Goal: Transaction & Acquisition: Purchase product/service

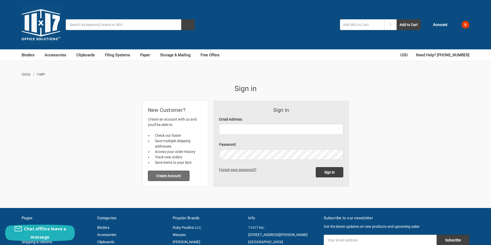
click at [174, 175] on button "Create Account" at bounding box center [169, 176] width 42 height 10
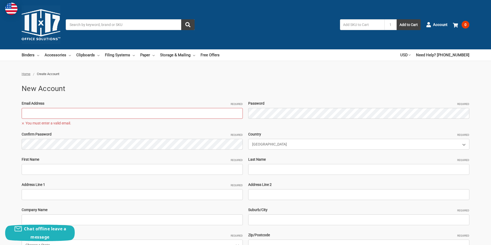
click at [86, 115] on input "Email Address Required" at bounding box center [132, 113] width 221 height 11
paste input "[EMAIL_ADDRESS][DOMAIN_NAME]"
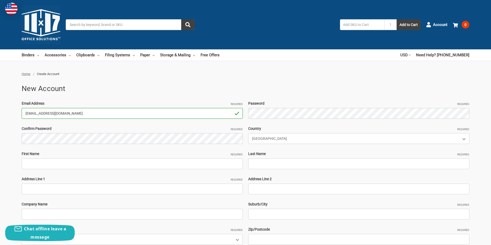
type input "[EMAIL_ADDRESS][DOMAIN_NAME]"
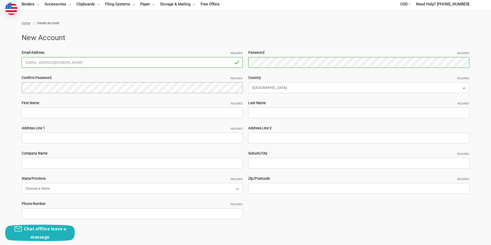
scroll to position [52, 0]
click at [267, 89] on select "Choose a Country Afghanistan Åland Islands Albania Algeria American Samoa Andor…" at bounding box center [358, 87] width 221 height 11
click at [93, 114] on input "First Name Required" at bounding box center [132, 112] width 221 height 11
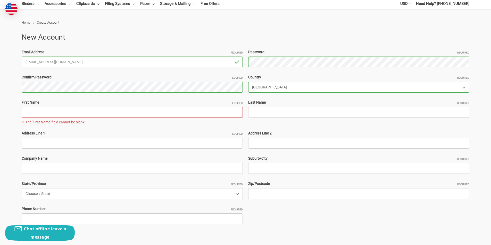
click at [59, 116] on input "First Name Required" at bounding box center [132, 112] width 221 height 11
paste input "ValerieHarnRyan Geo"
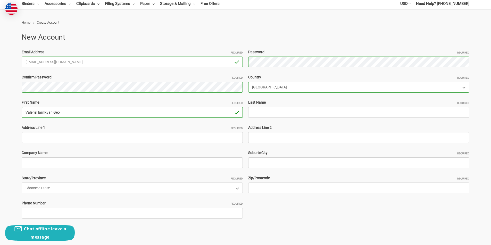
drag, startPoint x: 74, startPoint y: 114, endPoint x: 45, endPoint y: 114, distance: 29.1
click at [45, 114] on input "ValerieHarnRyan Geo" at bounding box center [132, 112] width 221 height 11
type input "ValerieHarn"
click at [267, 111] on input "Last Name Required" at bounding box center [358, 112] width 221 height 11
paste input "Ryan Geo"
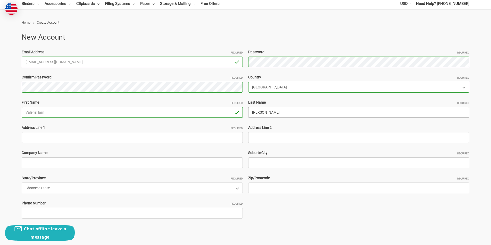
type input "Ryan Geo"
click at [39, 138] on input "Address Line 1 Required" at bounding box center [132, 137] width 221 height 11
paste input "224 Zachary Wade Street Winter Garden FL 34787"
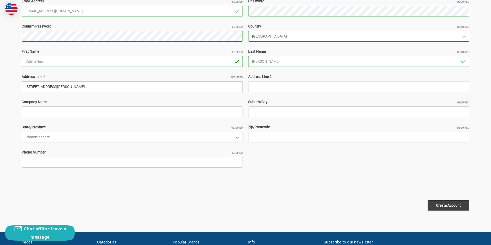
scroll to position [103, 0]
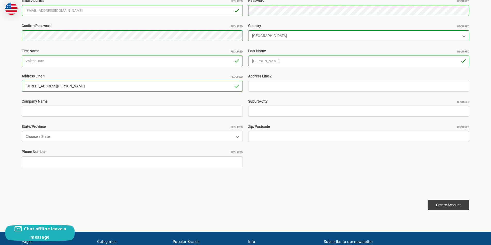
drag, startPoint x: 109, startPoint y: 86, endPoint x: 96, endPoint y: 86, distance: 13.7
click at [96, 86] on input "224 Zachary Wade Street Winter Garden FL 34787" at bounding box center [132, 86] width 221 height 11
type input "224 Zachary Wade Street Winter Garden FL"
click at [257, 134] on input "Zip/Postcode Required" at bounding box center [358, 136] width 221 height 11
paste input "34787"
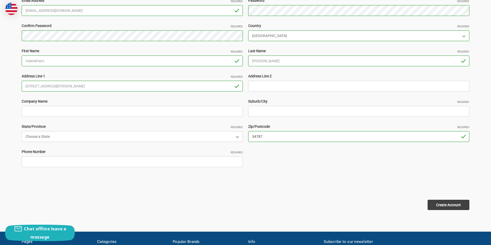
type input "34787"
drag, startPoint x: 89, startPoint y: 86, endPoint x: 66, endPoint y: 87, distance: 22.7
click at [66, 87] on input "224 Zachary Wade Street Winter Garden FL" at bounding box center [132, 86] width 221 height 11
type input "224 Zachary Wade Street FL"
click at [261, 107] on input "Suburb/City Required" at bounding box center [358, 111] width 221 height 11
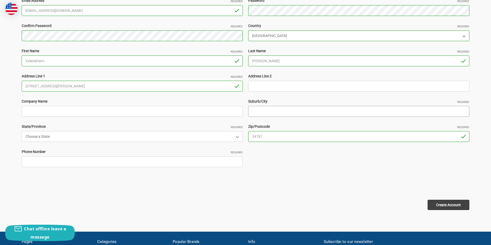
paste input "Winter Garden"
type input "Winter Garden"
click at [38, 115] on input "Company Name" at bounding box center [132, 111] width 221 height 11
type input "rawab"
click at [45, 139] on select "Choose a State Alabama Alaska American Samoa Arizona Arkansas Armed Forces Afri…" at bounding box center [132, 136] width 221 height 11
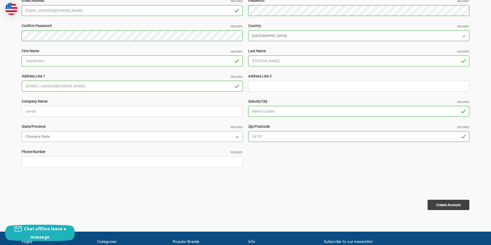
select select "Florida"
click at [22, 131] on select "Choose a State Alabama Alaska American Samoa Arizona Arkansas Armed Forces Afri…" at bounding box center [132, 136] width 221 height 11
drag, startPoint x: 71, startPoint y: 86, endPoint x: 65, endPoint y: 86, distance: 5.9
click at [65, 86] on input "224 Zachary Wade Street FL" at bounding box center [132, 86] width 221 height 11
click at [79, 86] on input "224 Zachary Wade Street FL" at bounding box center [132, 86] width 221 height 11
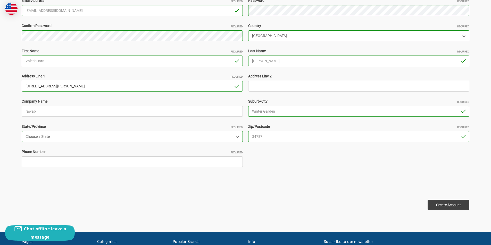
drag, startPoint x: 74, startPoint y: 85, endPoint x: 68, endPoint y: 86, distance: 5.7
click at [68, 86] on input "224 Zachary Wade Street FL" at bounding box center [132, 86] width 221 height 11
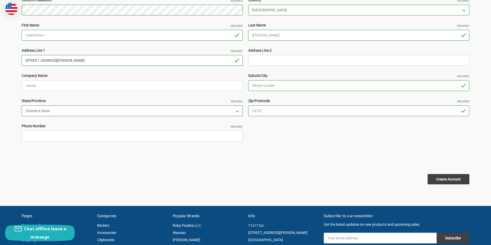
scroll to position [180, 0]
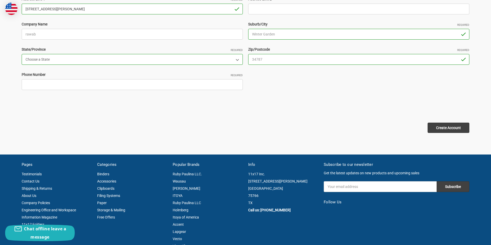
type input "224 Zachary Wade Street"
click at [34, 89] on input "Phone Number Required" at bounding box center [132, 84] width 221 height 11
type input "2253698574"
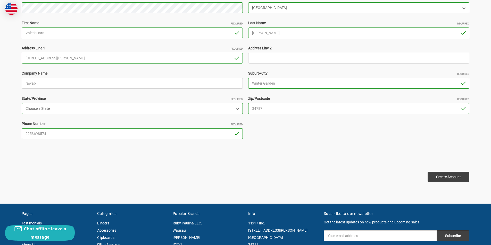
scroll to position [129, 0]
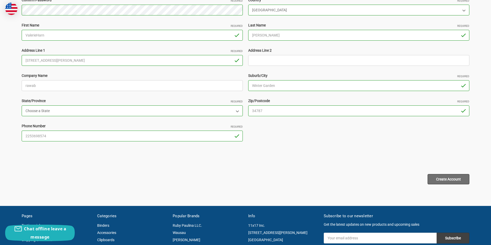
click at [450, 181] on input "Create Account" at bounding box center [448, 179] width 42 height 10
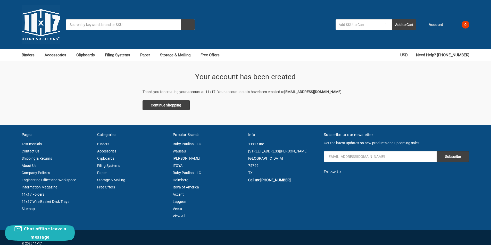
click at [439, 25] on span "Account" at bounding box center [435, 25] width 14 height 6
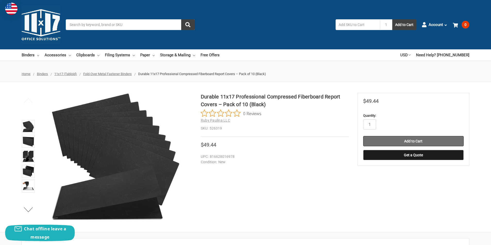
click at [397, 140] on input "Add to Cart" at bounding box center [413, 141] width 100 height 10
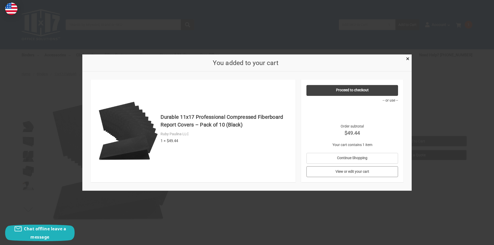
click at [367, 169] on link "View or edit your cart" at bounding box center [353, 172] width 92 height 11
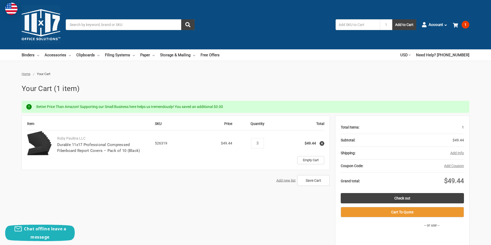
type input "3"
click at [271, 194] on div "Item SKU Price Quantity Total Ruby Paulina LLC Durable 11x17 Professional Compr…" at bounding box center [245, 189] width 447 height 146
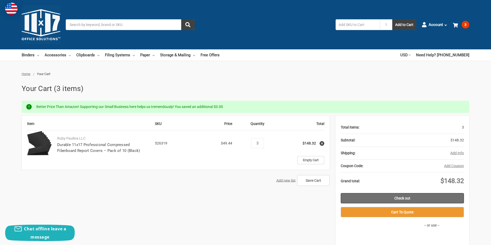
click at [396, 198] on link "Check out" at bounding box center [401, 198] width 123 height 10
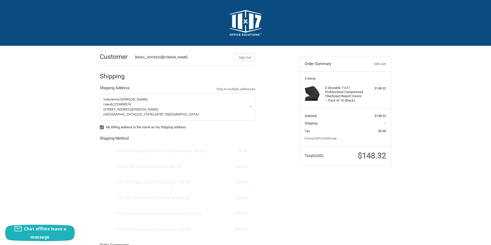
radio input "true"
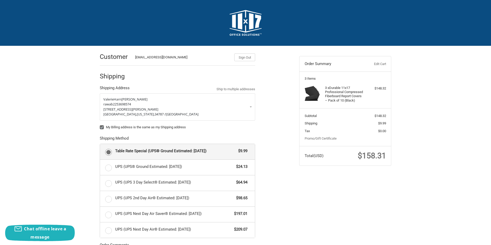
click at [103, 127] on label "My Billing address is the same as my Shipping address" at bounding box center [177, 127] width 155 height 4
click at [100, 125] on input "My Billing address is the same as my Shipping address" at bounding box center [100, 125] width 0 height 0
checkbox input "false"
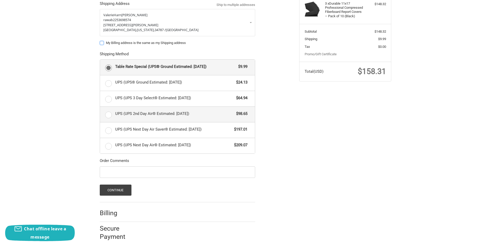
scroll to position [86, 0]
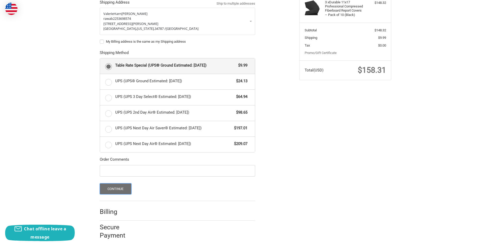
click at [114, 187] on button "Continue" at bounding box center [116, 189] width 32 height 11
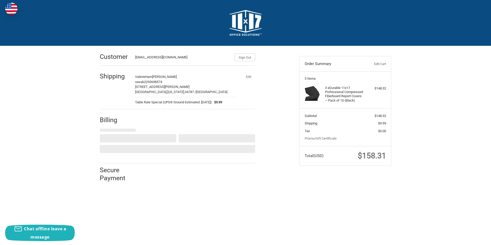
scroll to position [0, 0]
select select "US"
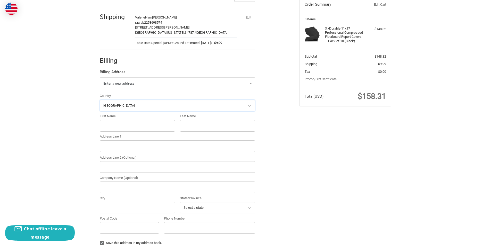
scroll to position [60, 0]
click at [124, 128] on input "First Name" at bounding box center [137, 126] width 75 height 12
paste input "Terri Jones"
drag, startPoint x: 127, startPoint y: 125, endPoint x: 112, endPoint y: 123, distance: 16.0
click at [112, 123] on input "Terri Jones" at bounding box center [137, 126] width 75 height 12
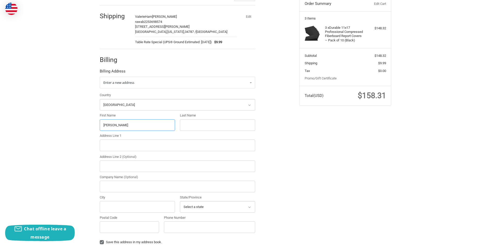
type input "Terri"
click at [193, 118] on div "Last Name" at bounding box center [217, 122] width 75 height 18
click at [193, 123] on input "Last Name" at bounding box center [217, 126] width 75 height 12
paste input "Jones"
type input "Jones"
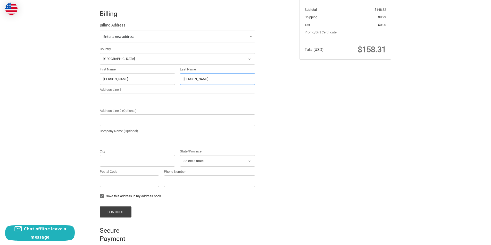
scroll to position [112, 0]
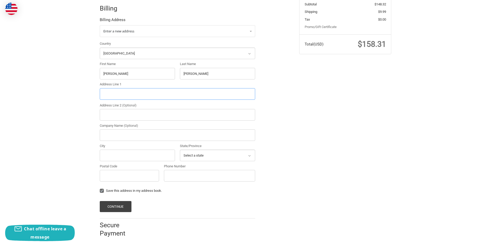
click at [111, 96] on input "Address Line 1" at bounding box center [177, 94] width 155 height 12
paste input "4508 West Melvina Street, Milwaukee, Wisconsin 53216"
drag, startPoint x: 191, startPoint y: 95, endPoint x: 177, endPoint y: 94, distance: 13.9
click at [177, 94] on input "4508 West Melvina Street, Milwaukee, Wisconsin 53216" at bounding box center [177, 94] width 155 height 12
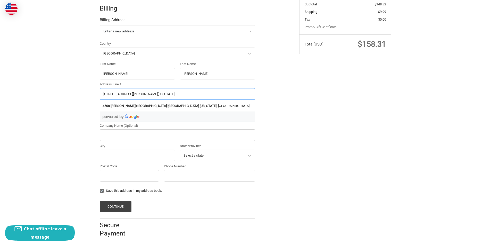
type input "4508 West Melvina Street, Milwaukee, Wisconsin"
click at [131, 177] on input "Postal Code" at bounding box center [129, 176] width 59 height 12
paste input "53216"
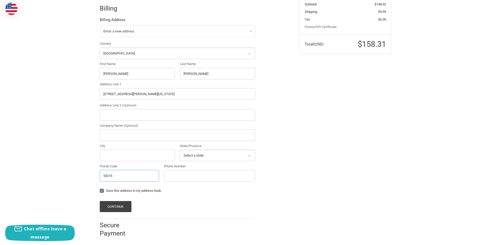
type input "53216"
drag, startPoint x: 150, startPoint y: 95, endPoint x: 144, endPoint y: 95, distance: 6.2
click at [144, 95] on input "4508 West Melvina Street, Milwaukee, Wisconsin" at bounding box center [177, 94] width 155 height 12
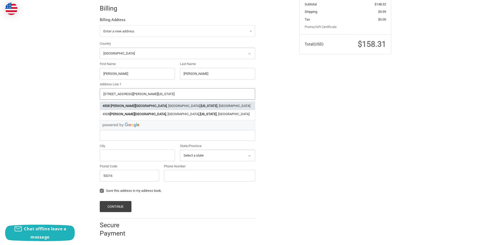
type input "4508 West Melvina Street, Wisconsin"
click at [109, 160] on input "City" at bounding box center [137, 156] width 75 height 12
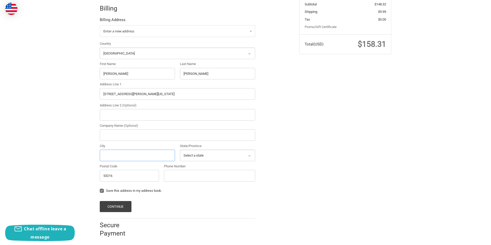
paste input "Milwaukee,"
type input "Milwaukee,"
click at [190, 156] on select "Select a state Alabama Alaska American Samoa Arizona Arkansas Armed Forces Amer…" at bounding box center [217, 156] width 75 height 12
select select "WI"
click at [180, 150] on select "Select a state Alabama Alaska American Samoa Arizona Arkansas Armed Forces Amer…" at bounding box center [217, 156] width 75 height 12
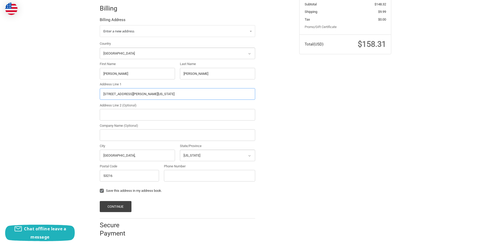
drag, startPoint x: 171, startPoint y: 90, endPoint x: 143, endPoint y: 93, distance: 27.7
click at [143, 93] on input "4508 West Melvina Street, Wisconsin" at bounding box center [177, 94] width 155 height 12
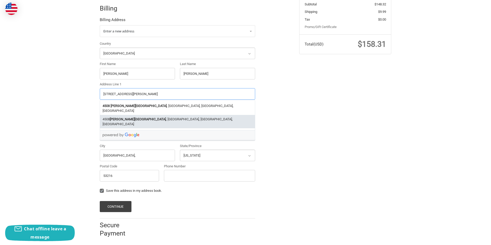
type input "4508 West Melvina Street"
click at [322, 137] on div "Customer ValerieHarn939@hotmail.com Sign Out Shipping ValerieHarn Ryan Geo rawa…" at bounding box center [245, 88] width 309 height 309
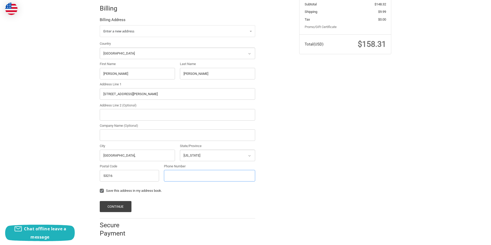
click at [184, 179] on input "Phone Number" at bounding box center [209, 176] width 91 height 12
type input "2253698574"
click at [114, 204] on button "Continue" at bounding box center [116, 206] width 32 height 11
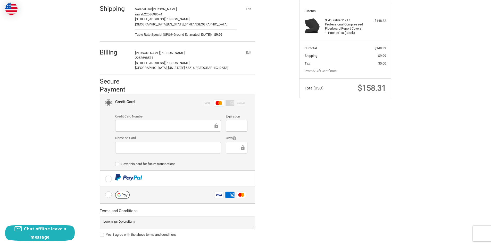
scroll to position [98, 0]
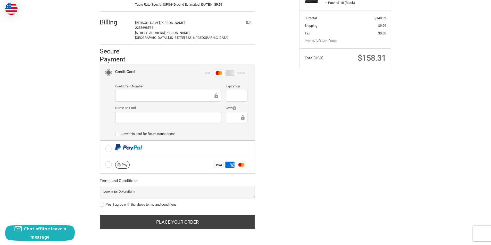
click at [101, 204] on label "Yes, I agree with the above terms and conditions" at bounding box center [177, 205] width 155 height 4
click at [100, 203] on input "Yes, I agree with the above terms and conditions" at bounding box center [100, 202] width 0 height 0
checkbox input "true"
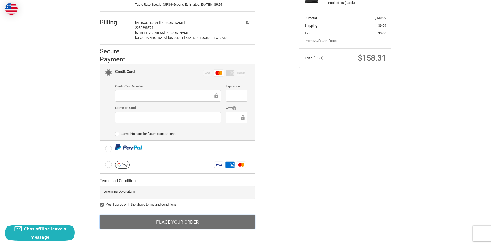
click at [158, 218] on button "Place Your Order" at bounding box center [177, 222] width 155 height 14
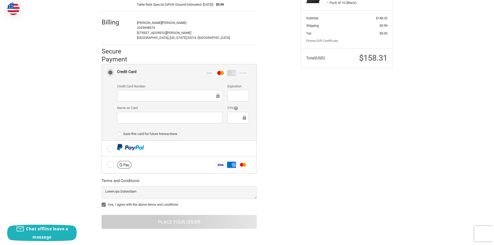
scroll to position [0, 0]
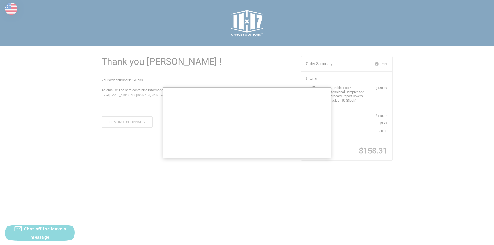
click at [364, 151] on div at bounding box center [247, 122] width 494 height 245
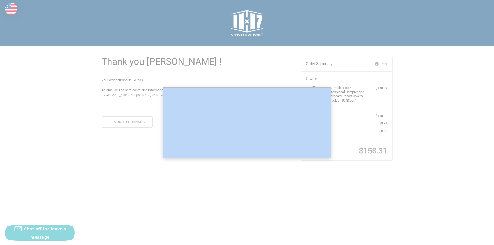
click at [364, 151] on div at bounding box center [247, 122] width 494 height 245
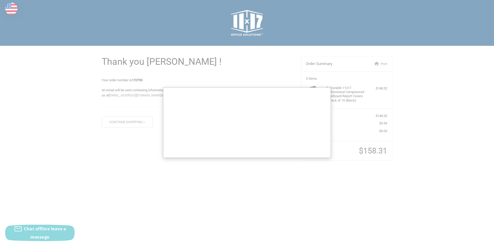
click at [255, 62] on h1 "Thank you [PERSON_NAME] !" at bounding box center [189, 62] width 175 height 12
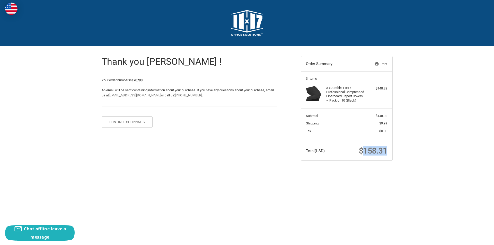
drag, startPoint x: 365, startPoint y: 151, endPoint x: 407, endPoint y: 150, distance: 42.0
click at [407, 150] on div "Thank you [PERSON_NAME] ! Your order number is 170793 An email will be sent con…" at bounding box center [247, 108] width 494 height 125
copy span "158.31"
drag, startPoint x: 133, startPoint y: 80, endPoint x: 164, endPoint y: 81, distance: 30.4
click at [164, 81] on p "Your order number is 170793" at bounding box center [189, 80] width 175 height 5
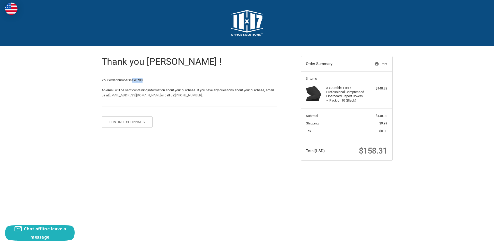
copy strong "170793"
